Goal: Task Accomplishment & Management: Use online tool/utility

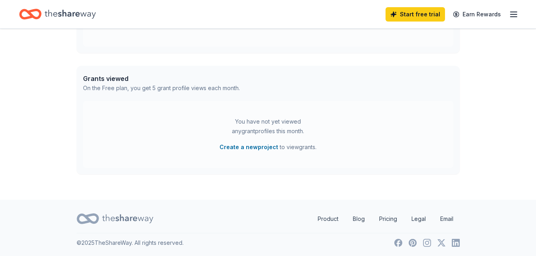
scroll to position [296, 0]
click at [129, 219] on icon at bounding box center [127, 218] width 51 height 16
click at [514, 14] on icon "button" at bounding box center [514, 15] width 10 height 10
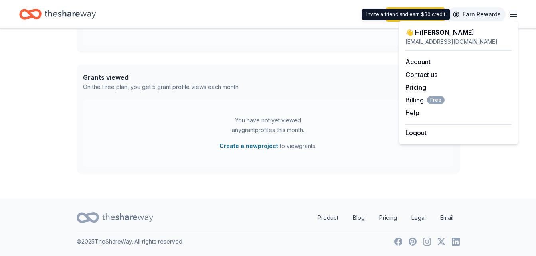
click at [477, 16] on link "Earn Rewards" at bounding box center [476, 14] width 57 height 14
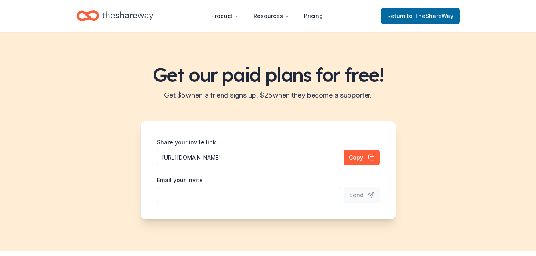
click at [457, 53] on div "Get our paid plans for free! Get $ 5 when a friend signs up, $ 25 when they bec…" at bounding box center [268, 142] width 536 height 220
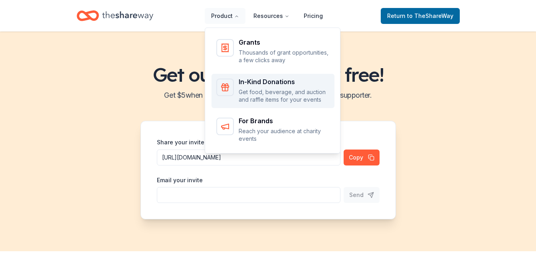
click at [252, 79] on div "In-Kind Donations" at bounding box center [284, 82] width 91 height 6
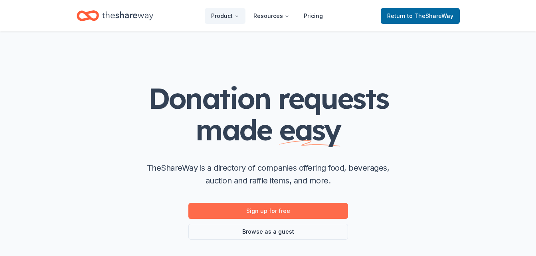
click at [292, 210] on link "Sign up for free" at bounding box center [268, 211] width 160 height 16
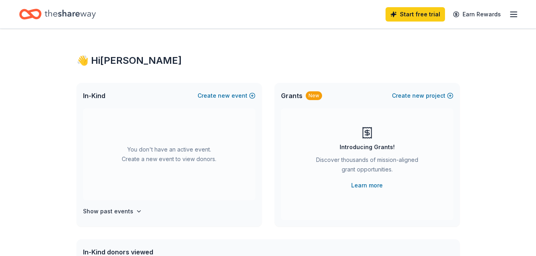
click at [514, 12] on line "button" at bounding box center [514, 12] width 6 height 0
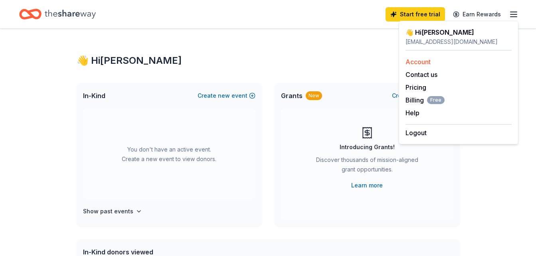
click at [425, 64] on link "Account" at bounding box center [418, 62] width 25 height 8
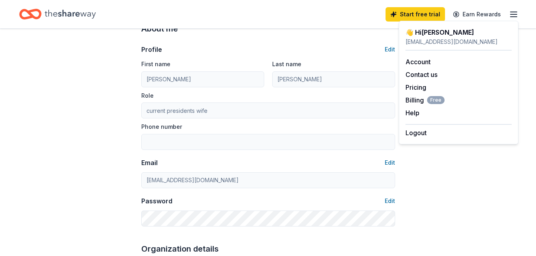
scroll to position [42, 0]
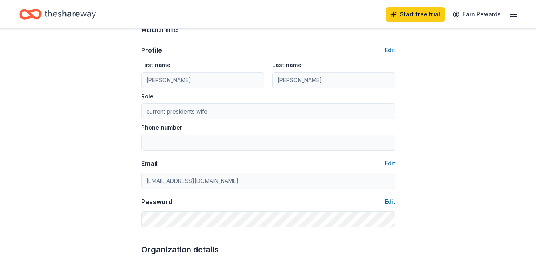
click at [186, 130] on div "Phone number" at bounding box center [268, 137] width 254 height 28
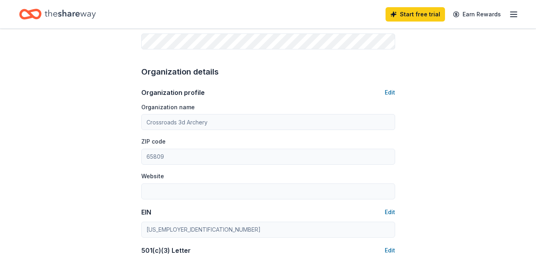
scroll to position [223, 0]
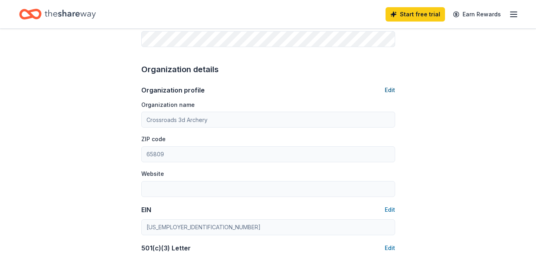
click at [393, 89] on button "Edit" at bounding box center [390, 90] width 10 height 10
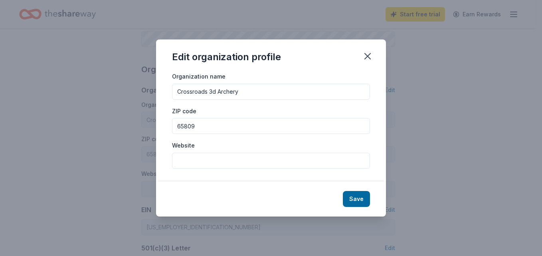
drag, startPoint x: 198, startPoint y: 127, endPoint x: 190, endPoint y: 127, distance: 8.4
click at [190, 127] on input "65809" at bounding box center [271, 126] width 198 height 16
type input "65809"
click at [368, 58] on icon "button" at bounding box center [367, 56] width 11 height 11
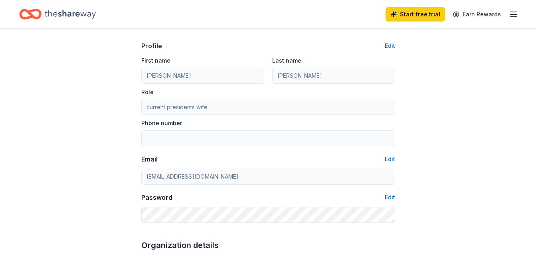
scroll to position [0, 0]
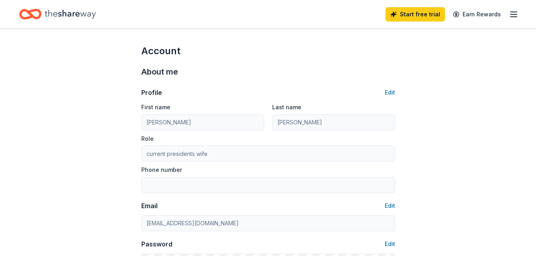
click at [513, 13] on icon "button" at bounding box center [514, 15] width 10 height 10
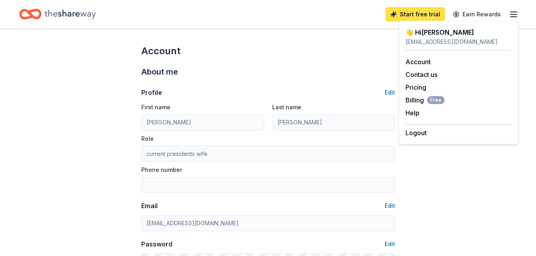
click at [427, 13] on link "Start free trial" at bounding box center [415, 14] width 59 height 14
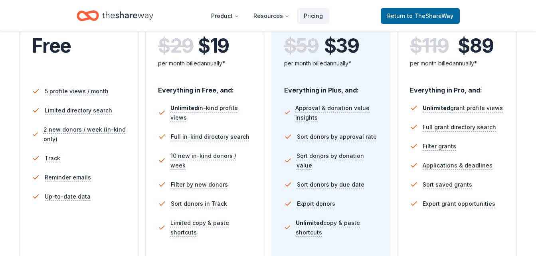
scroll to position [193, 0]
click at [430, 19] on span "to TheShareWay" at bounding box center [430, 15] width 46 height 7
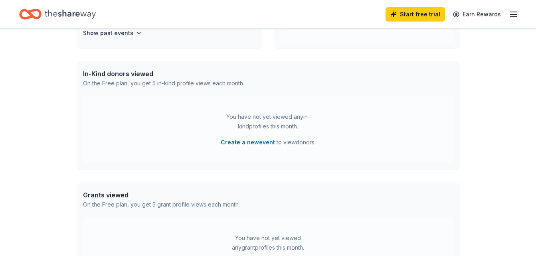
scroll to position [180, 0]
click at [263, 142] on button "Create a new event" at bounding box center [248, 142] width 54 height 10
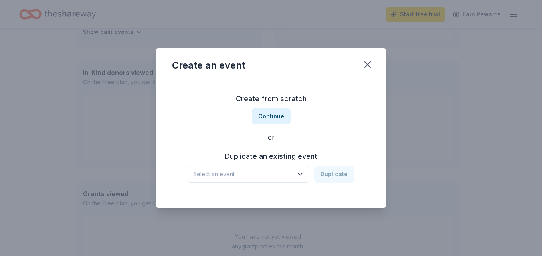
click at [253, 173] on span "Select an event" at bounding box center [243, 175] width 100 height 10
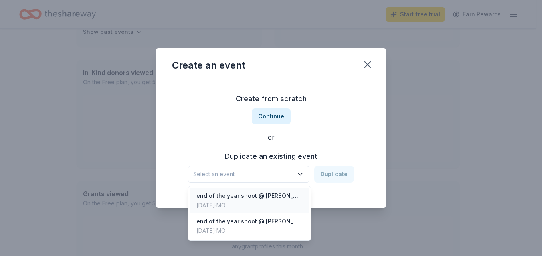
click at [252, 196] on div "end of the year shoot @ [PERSON_NAME][GEOGRAPHIC_DATA]" at bounding box center [249, 196] width 106 height 10
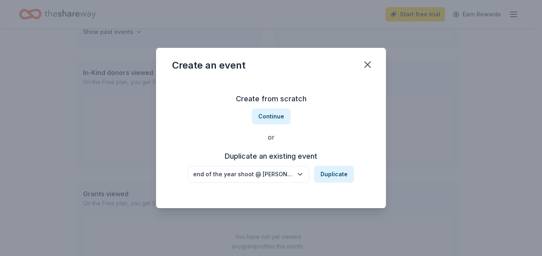
click at [300, 172] on icon "button" at bounding box center [300, 174] width 8 height 8
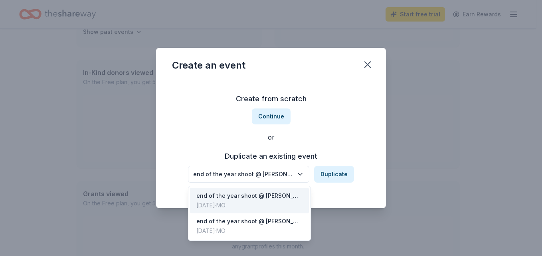
click at [231, 206] on div "[DATE] · [GEOGRAPHIC_DATA]" at bounding box center [249, 206] width 106 height 10
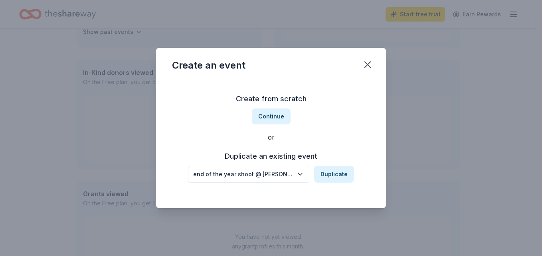
drag, startPoint x: 231, startPoint y: 206, endPoint x: 335, endPoint y: 137, distance: 124.8
click at [335, 137] on div "or" at bounding box center [271, 138] width 198 height 10
click at [301, 174] on icon "button" at bounding box center [300, 174] width 8 height 8
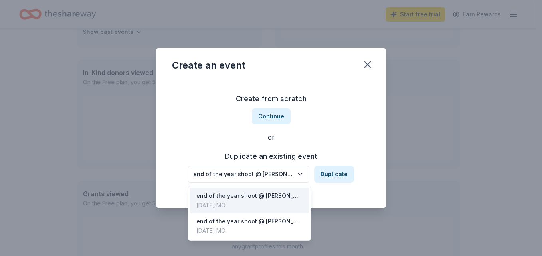
click at [228, 205] on div "[DATE] · [GEOGRAPHIC_DATA]" at bounding box center [249, 206] width 106 height 10
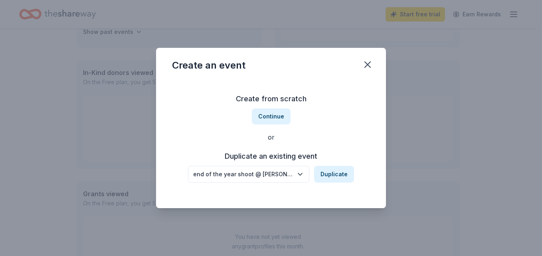
drag, startPoint x: 228, startPoint y: 205, endPoint x: 327, endPoint y: 107, distance: 139.7
click at [327, 107] on div "Create from scratch Continue or Duplicate an existing event end of the year sho…" at bounding box center [271, 138] width 198 height 116
click at [263, 116] on button "Continue" at bounding box center [271, 117] width 39 height 16
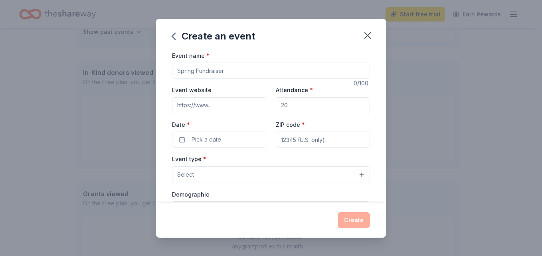
click at [220, 104] on input "Event website" at bounding box center [219, 105] width 94 height 16
click at [368, 35] on icon "button" at bounding box center [368, 36] width 6 height 6
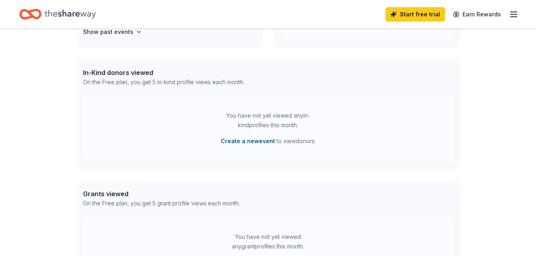
click at [248, 140] on button "Create a new event" at bounding box center [248, 142] width 54 height 10
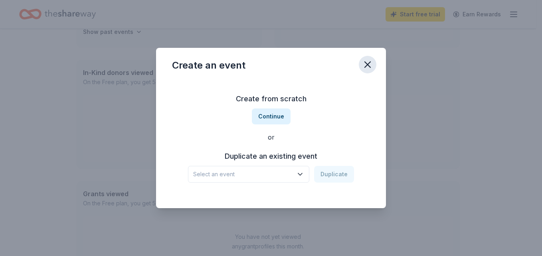
click at [368, 62] on icon "button" at bounding box center [367, 64] width 11 height 11
